Goal: Check status: Check status

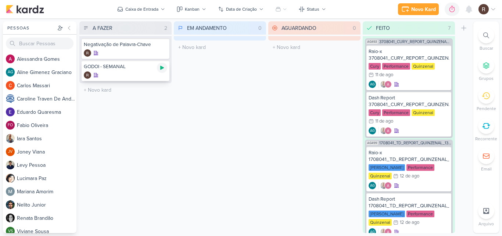
click at [162, 66] on icon at bounding box center [162, 68] width 6 height 6
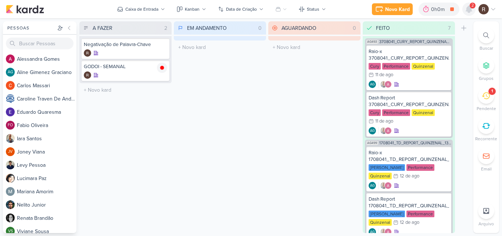
click at [467, 11] on icon at bounding box center [469, 9] width 6 height 7
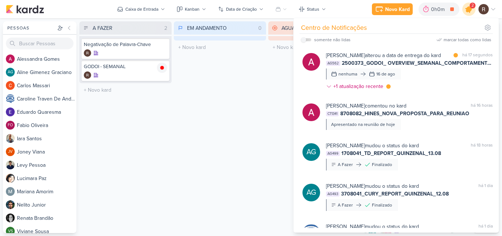
click at [467, 11] on icon at bounding box center [469, 9] width 9 height 9
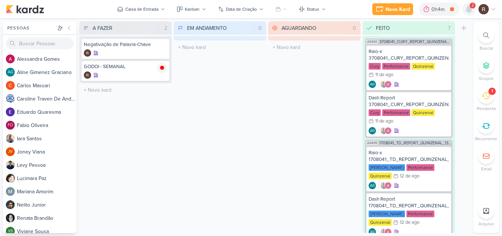
click at [469, 9] on icon at bounding box center [469, 9] width 6 height 7
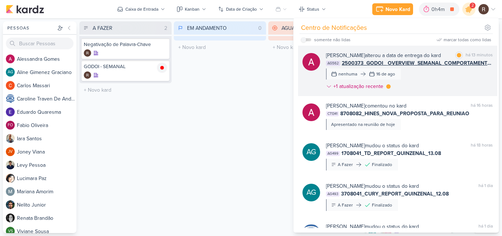
click at [439, 76] on div "[PERSON_NAME] alterou a data de entrega do kard marcar como [PERSON_NAME] 13 mi…" at bounding box center [409, 72] width 167 height 42
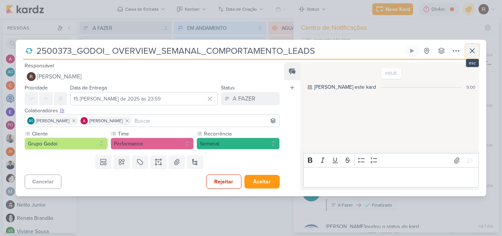
click at [474, 54] on icon at bounding box center [472, 50] width 9 height 9
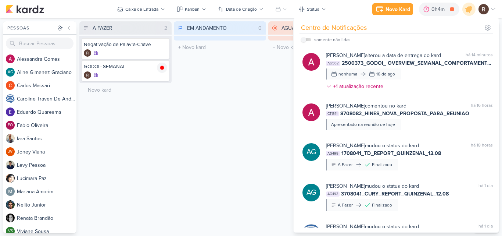
click at [233, 100] on div "EM ANDAMENTO 0 Mover Para Esquerda Mover Para Direita [GEOGRAPHIC_DATA] O títul…" at bounding box center [220, 126] width 92 height 211
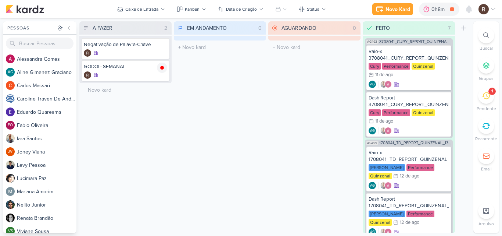
click at [484, 91] on div "1" at bounding box center [486, 96] width 16 height 16
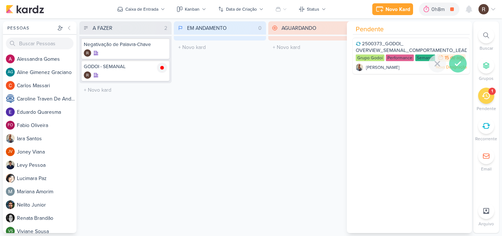
click at [457, 65] on icon at bounding box center [458, 64] width 5 height 4
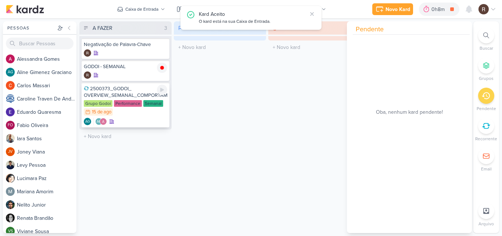
click at [132, 93] on div "2500373_GODOI_ OVERVIEW_SEMANAL_COMPORTAMENTO_LEADS" at bounding box center [125, 91] width 83 height 13
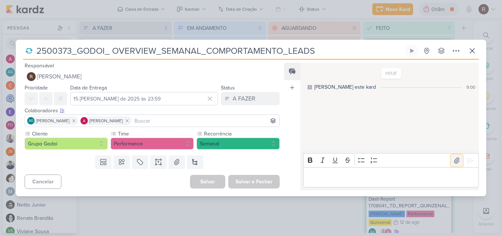
click at [453, 159] on icon at bounding box center [456, 160] width 7 height 7
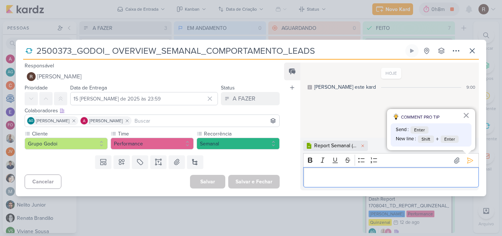
click at [335, 178] on p "Editor editing area: main" at bounding box center [391, 177] width 168 height 9
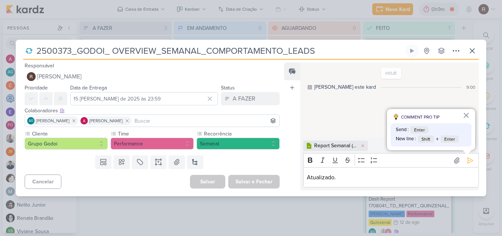
click at [358, 112] on div "HOJE [PERSON_NAME] este kard 9:00" at bounding box center [389, 100] width 178 height 74
click at [468, 161] on icon at bounding box center [471, 160] width 6 height 6
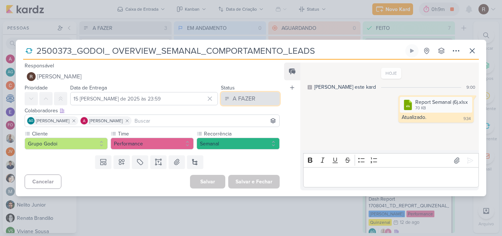
click at [246, 96] on div "A FAZER" at bounding box center [244, 98] width 23 height 9
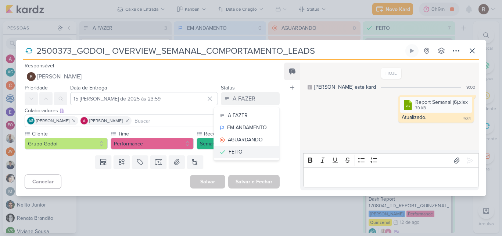
click at [235, 152] on div "FEITO" at bounding box center [236, 152] width 14 height 8
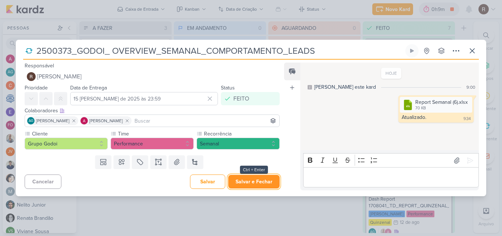
click at [254, 182] on button "Salvar e Fechar" at bounding box center [253, 182] width 51 height 14
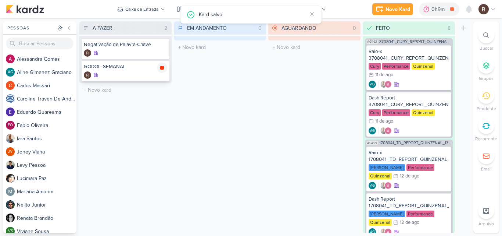
click at [164, 68] on icon at bounding box center [162, 68] width 6 height 6
click at [163, 49] on div at bounding box center [162, 45] width 10 height 10
click at [430, 11] on div at bounding box center [424, 9] width 10 height 12
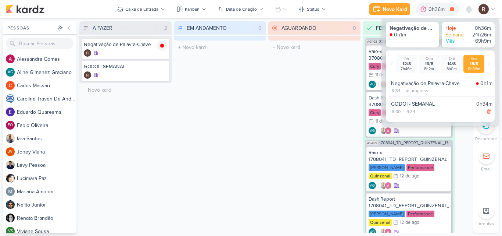
click at [292, 85] on div "AGUARDANDO 0 Mover Para Esquerda Mover Para Direita [GEOGRAPHIC_DATA] O título …" at bounding box center [314, 126] width 92 height 211
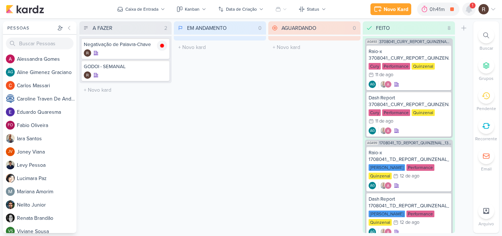
click at [470, 11] on icon at bounding box center [469, 9] width 6 height 7
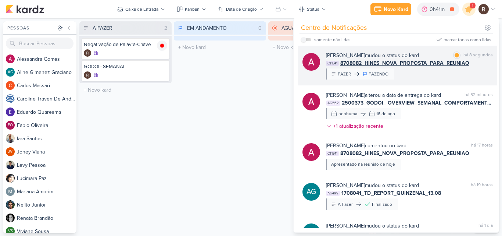
click at [423, 77] on div "[PERSON_NAME] mudou o status do kard marcar como [PERSON_NAME] 8 segundos CT134…" at bounding box center [409, 65] width 167 height 28
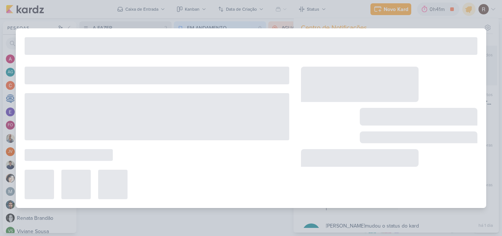
type input "8708082_HINES_NOVA_PROPOSTA_PARA_REUNIAO"
type input "22 [PERSON_NAME] de 2025 às 18:00"
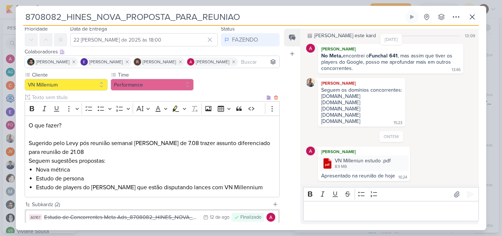
scroll to position [9, 0]
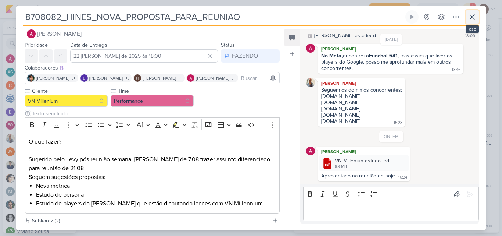
click at [471, 15] on icon at bounding box center [472, 17] width 4 height 4
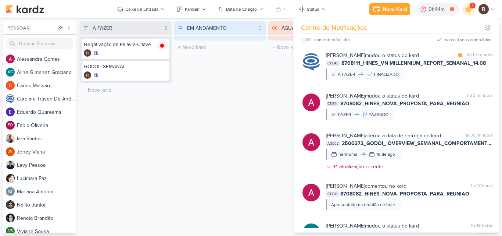
click at [243, 127] on div "EM ANDAMENTO 0 Mover Para Esquerda Mover Para Direita [GEOGRAPHIC_DATA] O títul…" at bounding box center [220, 126] width 92 height 211
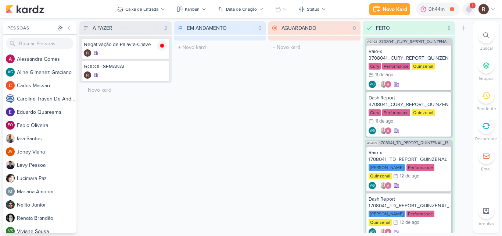
click at [466, 8] on icon at bounding box center [469, 9] width 9 height 9
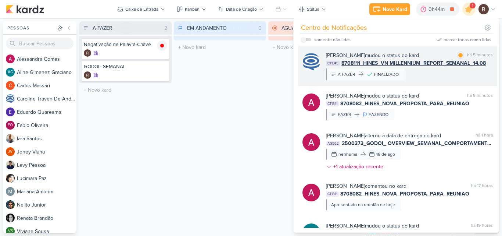
click at [425, 74] on div "[PERSON_NAME] mudou o status do kard marcar como [PERSON_NAME] 5 minutos CT1345…" at bounding box center [409, 65] width 167 height 29
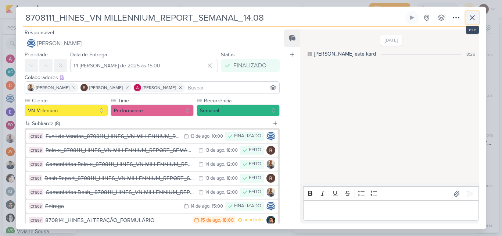
click at [472, 19] on icon at bounding box center [472, 17] width 9 height 9
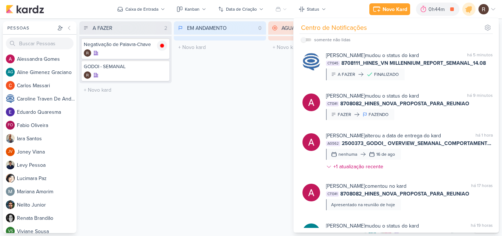
click at [231, 86] on div "EM ANDAMENTO 0 Mover Para Esquerda Mover Para Direita [GEOGRAPHIC_DATA] O títul…" at bounding box center [220, 126] width 92 height 211
